Goal: Communication & Community: Answer question/provide support

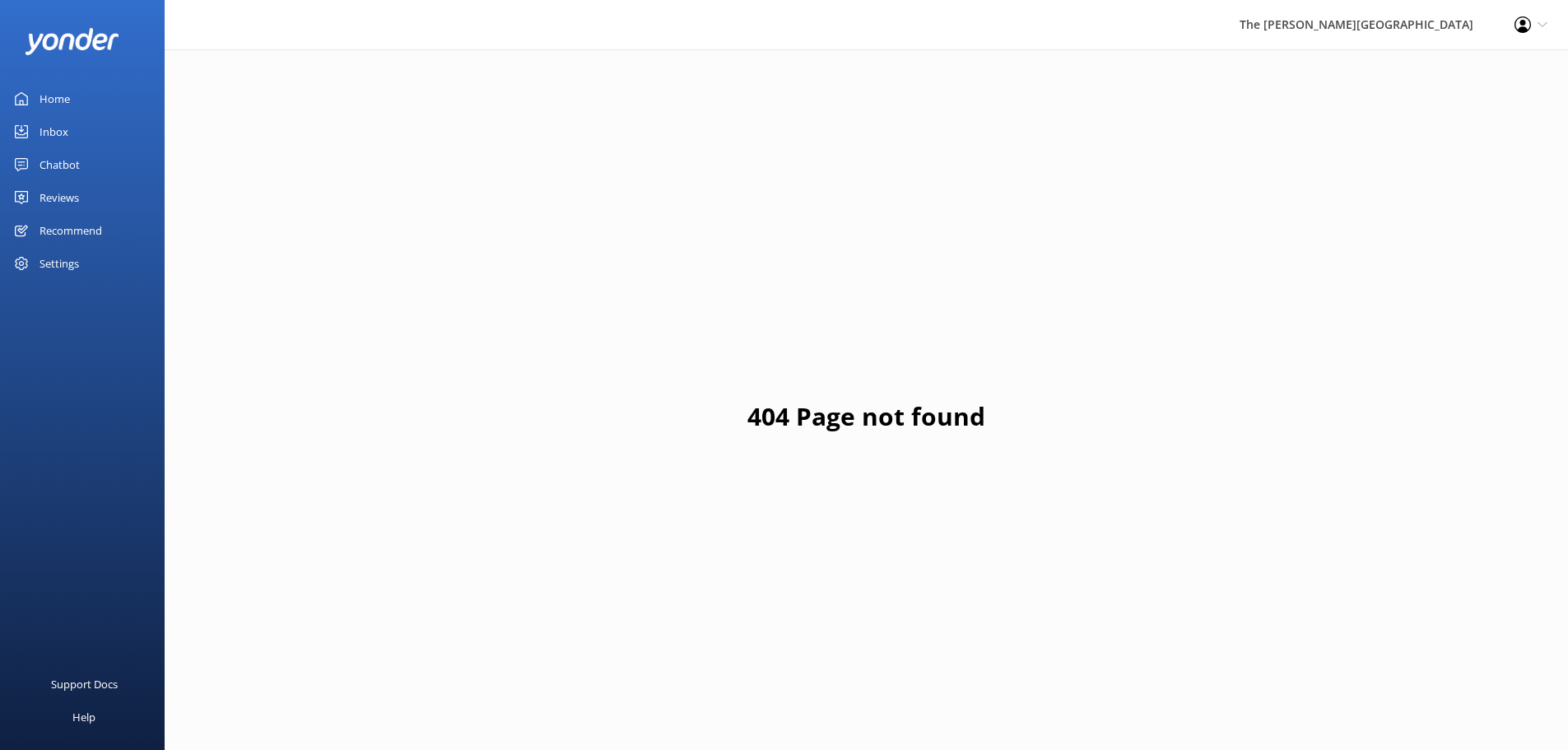
click at [70, 128] on link "Inbox" at bounding box center [82, 131] width 164 height 33
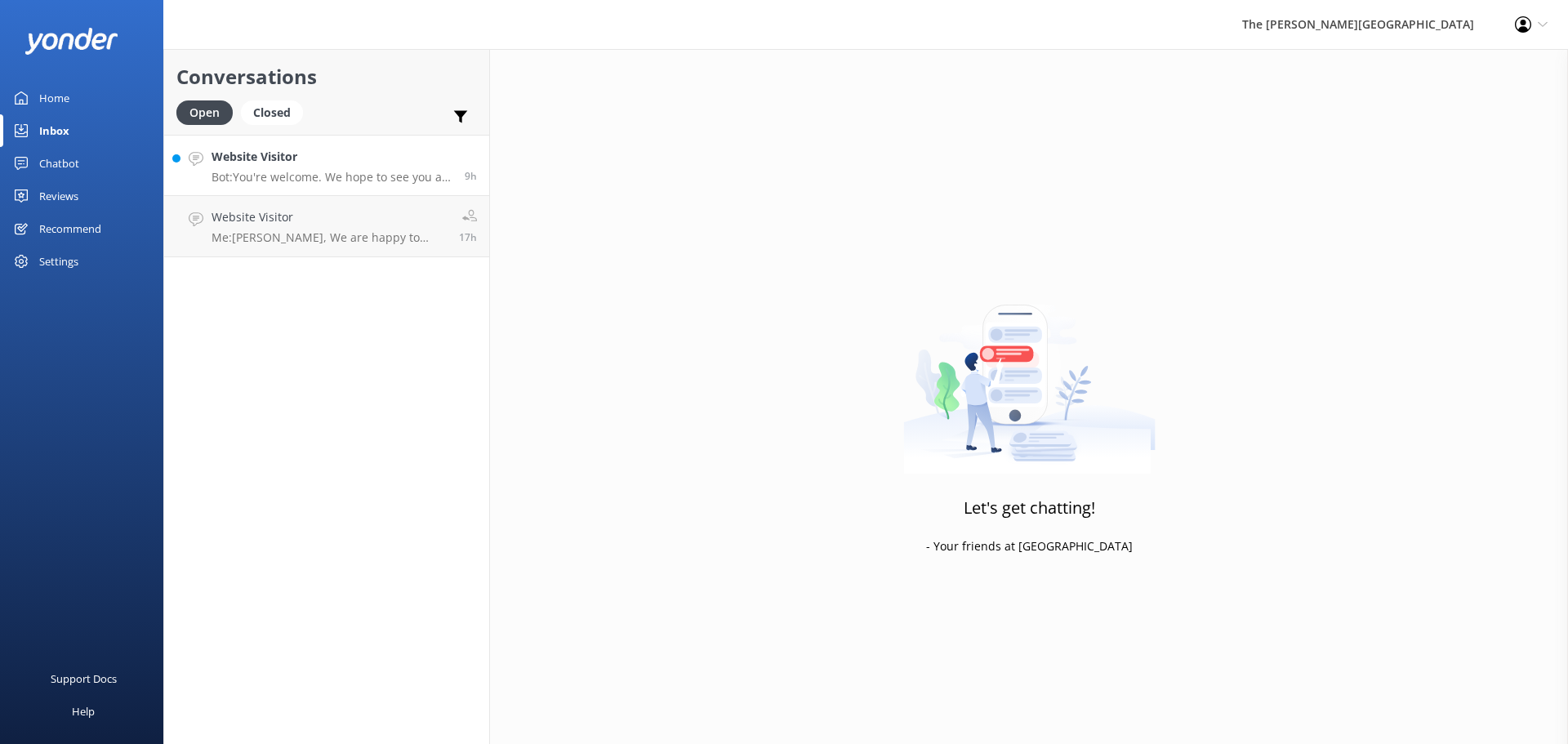
click at [223, 175] on p "Bot: You're welcome. We hope to see you at The [PERSON_NAME][GEOGRAPHIC_DATA] s…" at bounding box center [331, 177] width 241 height 14
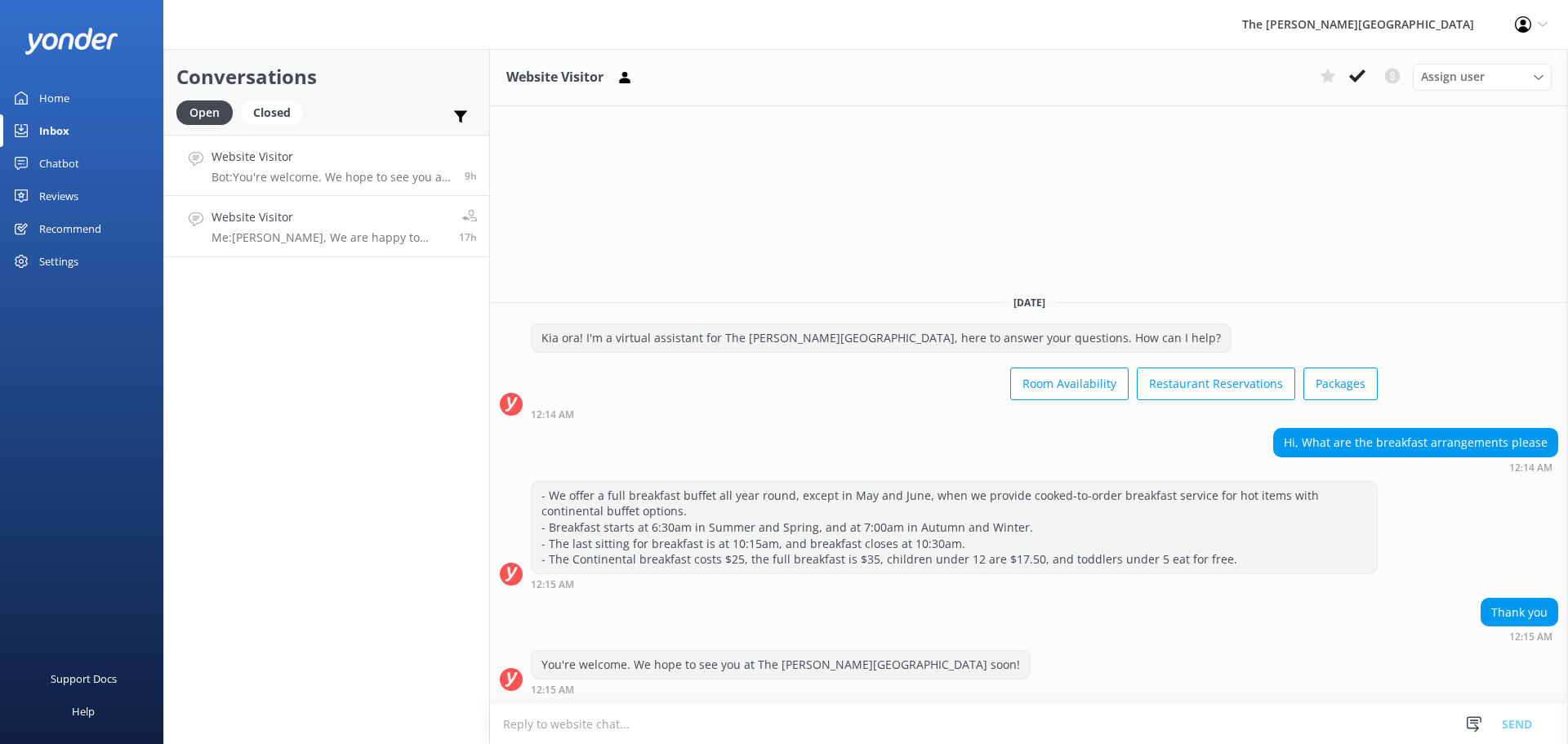
click at [239, 233] on p "Me: [PERSON_NAME], We are happy to help answering any questions you may have. O…" at bounding box center [329, 237] width 236 height 14
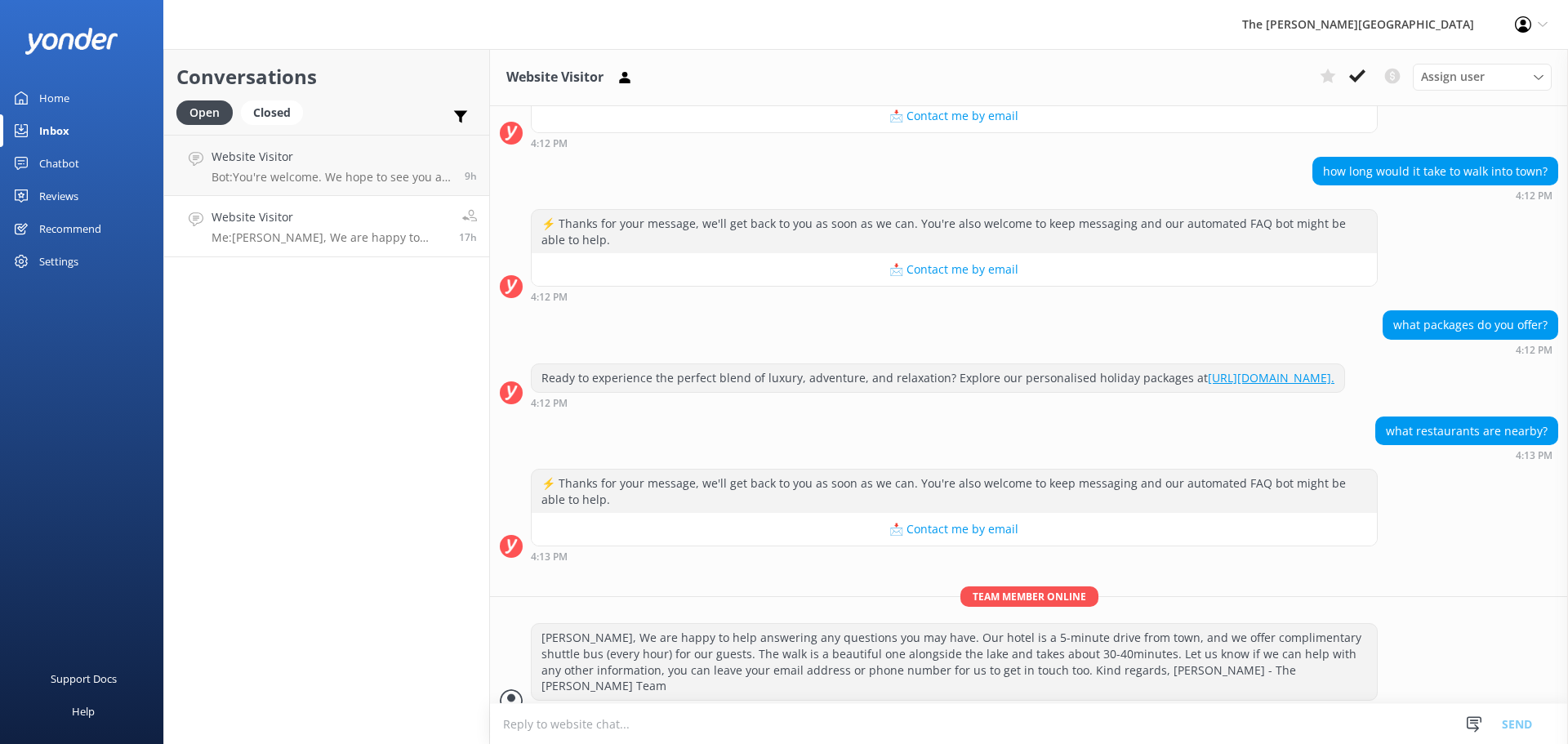
scroll to position [378, 0]
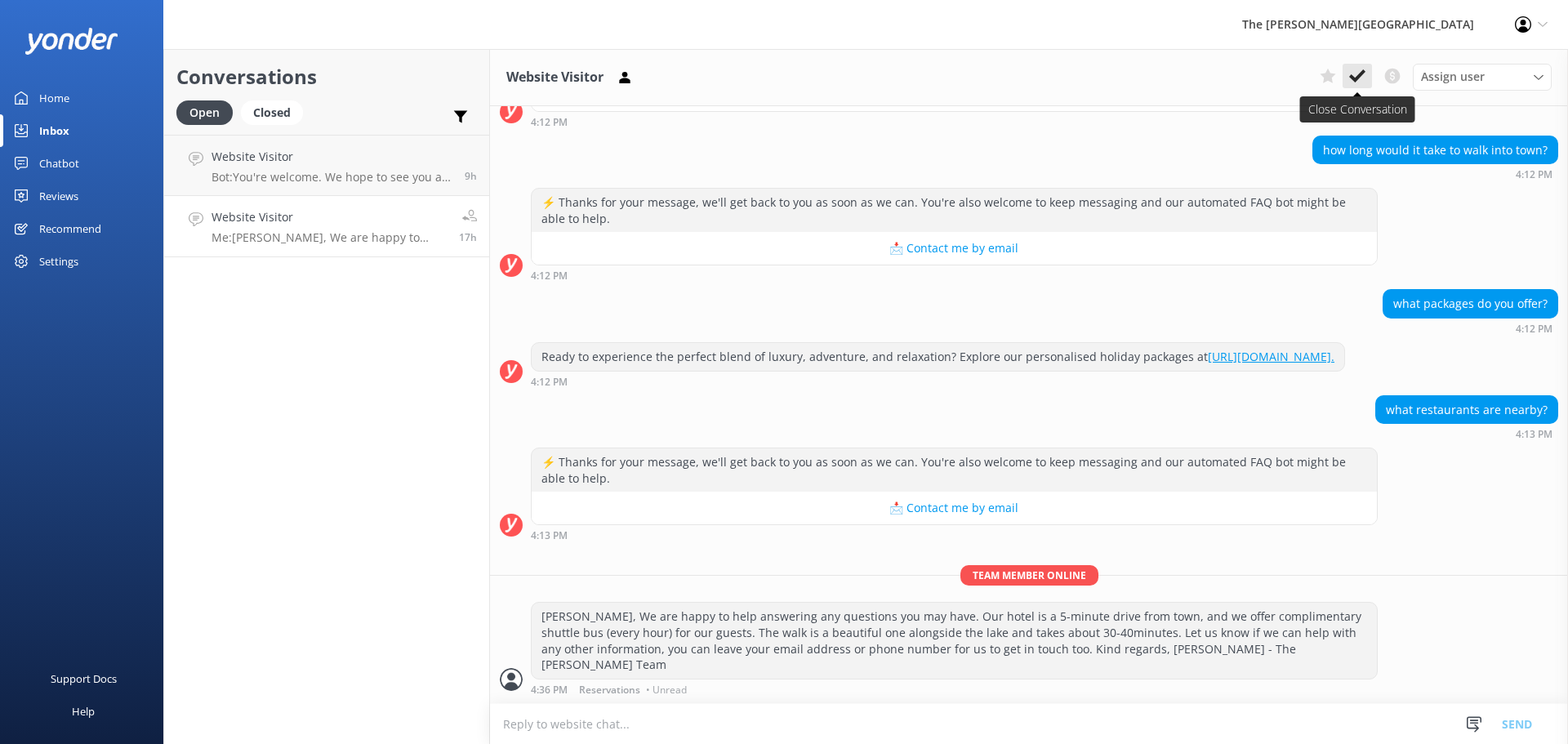
click at [1359, 73] on icon at bounding box center [1357, 76] width 16 height 16
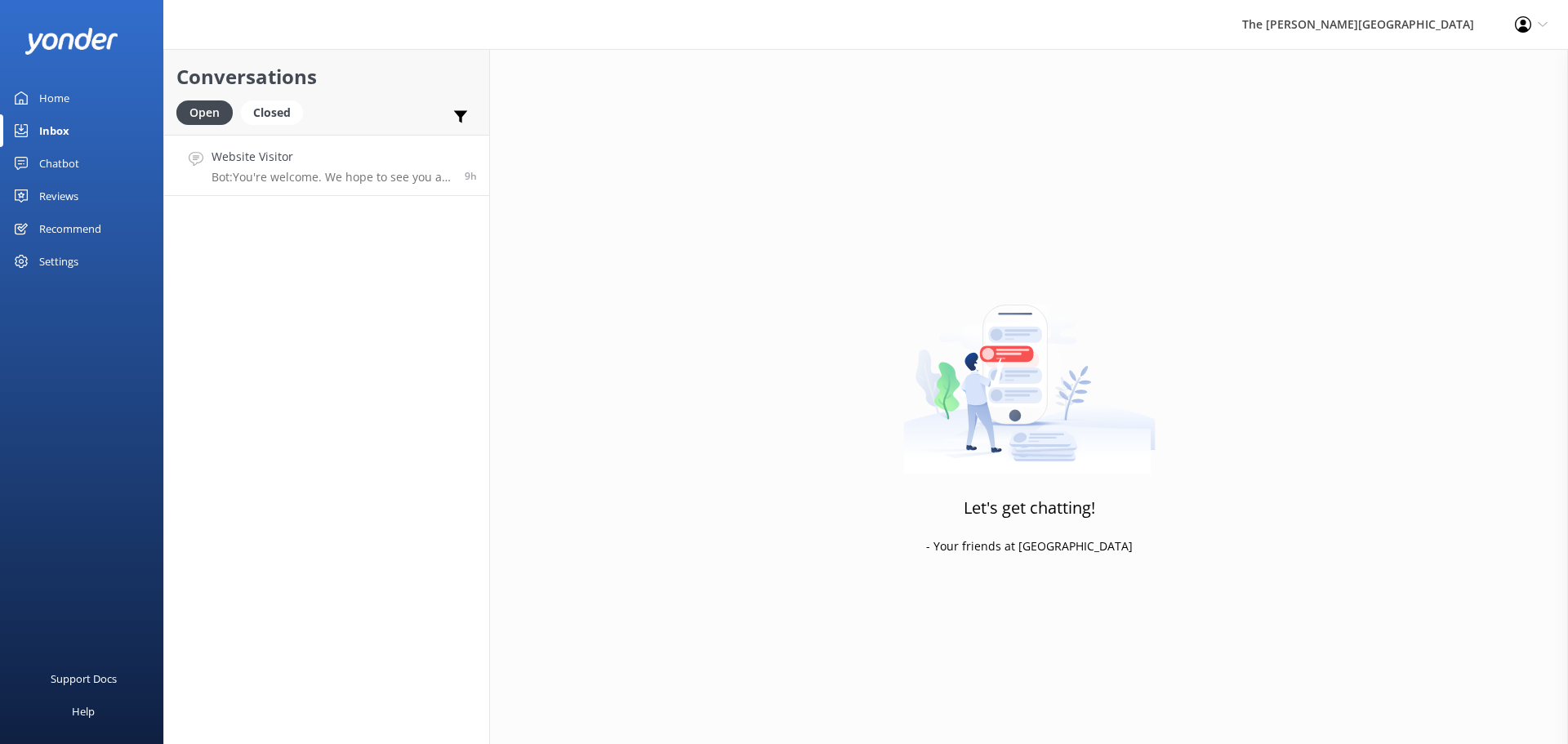
click at [278, 179] on p "Bot: You're welcome. We hope to see you at The [PERSON_NAME][GEOGRAPHIC_DATA] s…" at bounding box center [331, 177] width 241 height 14
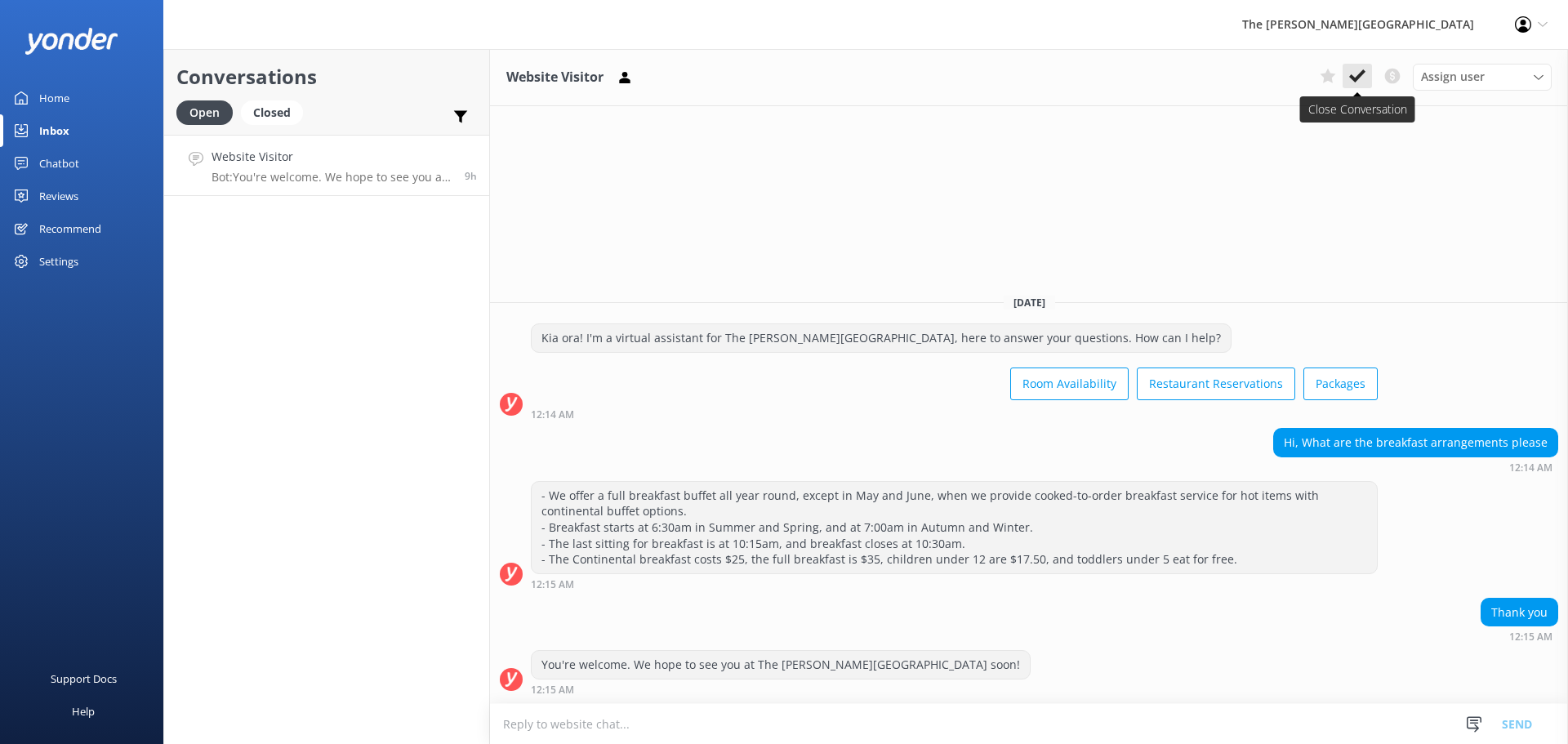
click at [1356, 76] on icon at bounding box center [1357, 76] width 16 height 16
